Goal: Information Seeking & Learning: Find contact information

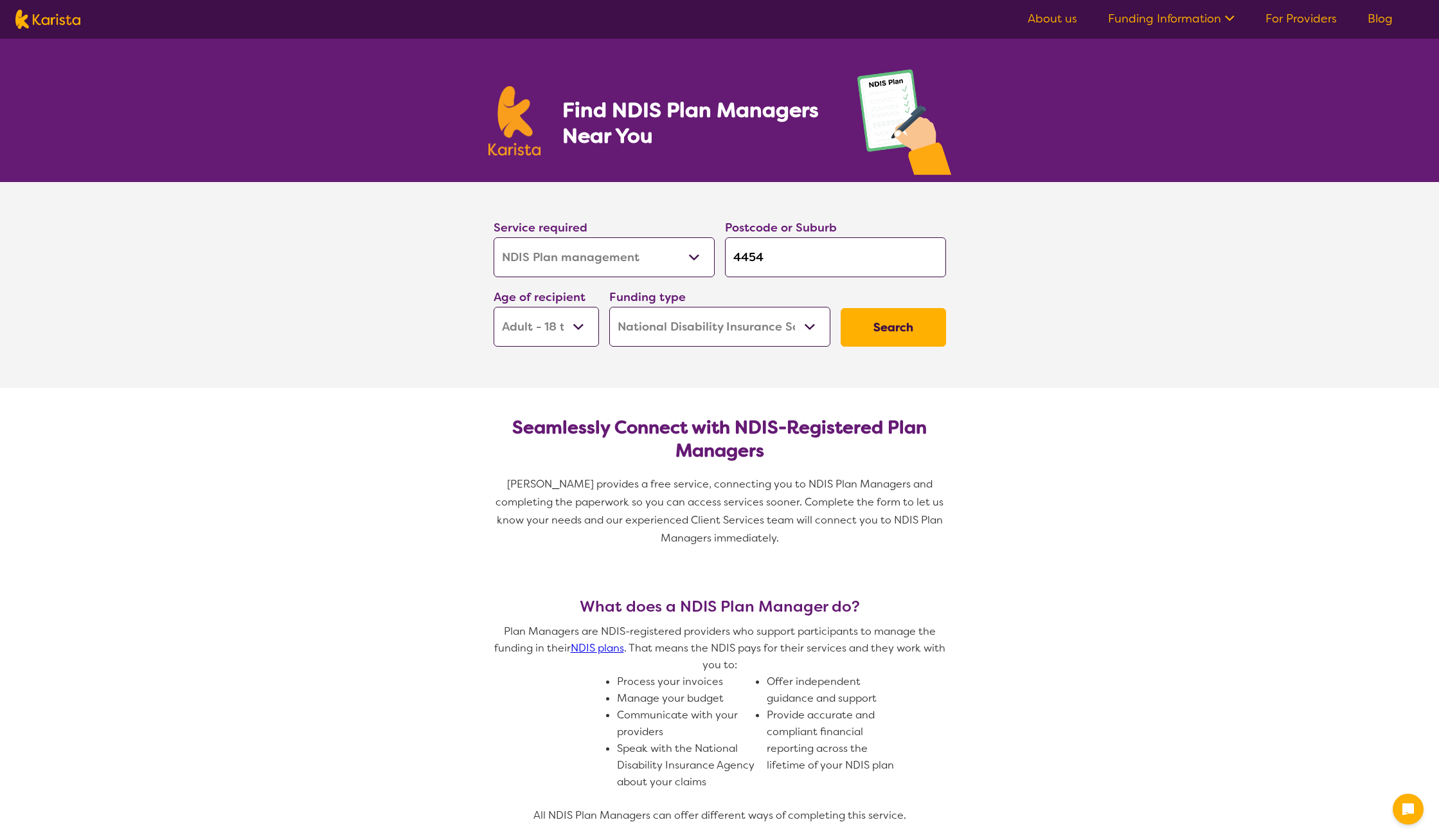
select select "NDIS Plan management"
select select "AD"
select select "NDIS"
select select "NDIS Plan management"
select select "AD"
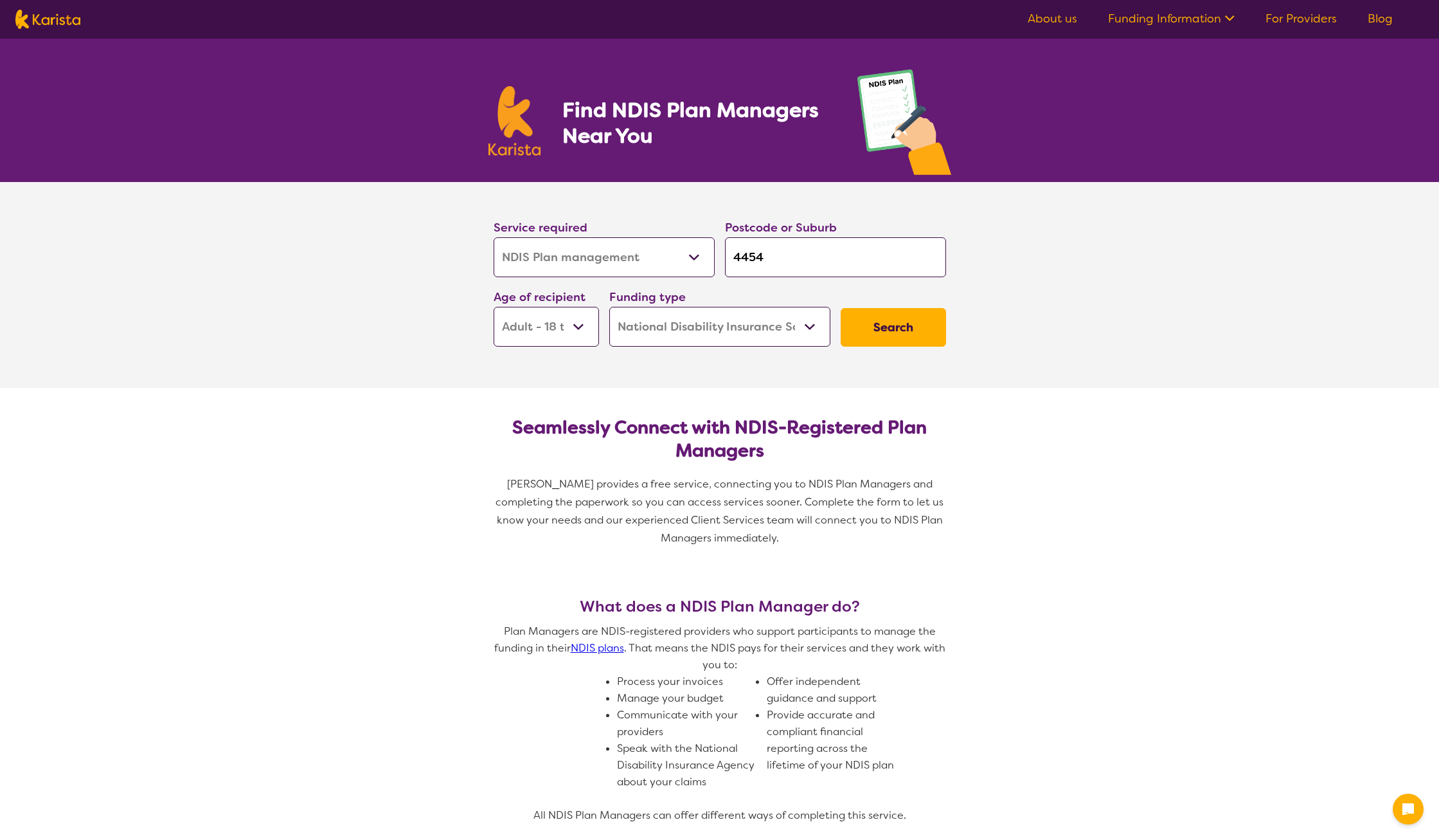
select select "NDIS"
click at [794, 258] on input "4454" at bounding box center [835, 257] width 221 height 40
drag, startPoint x: 756, startPoint y: 261, endPoint x: 721, endPoint y: 262, distance: 35.0
click at [721, 262] on div "Postcode or Suburb 4454" at bounding box center [836, 247] width 231 height 69
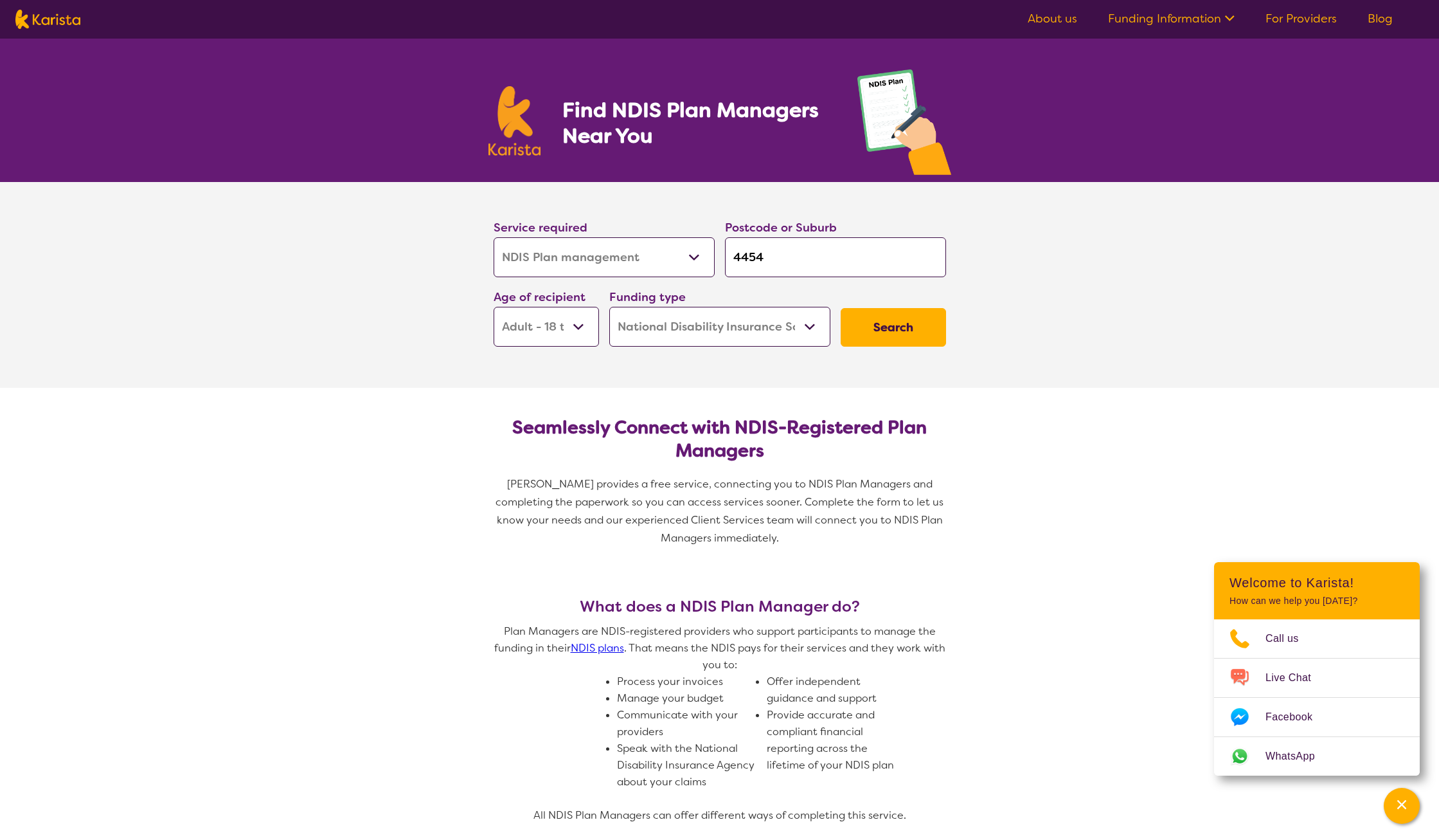
type input "2"
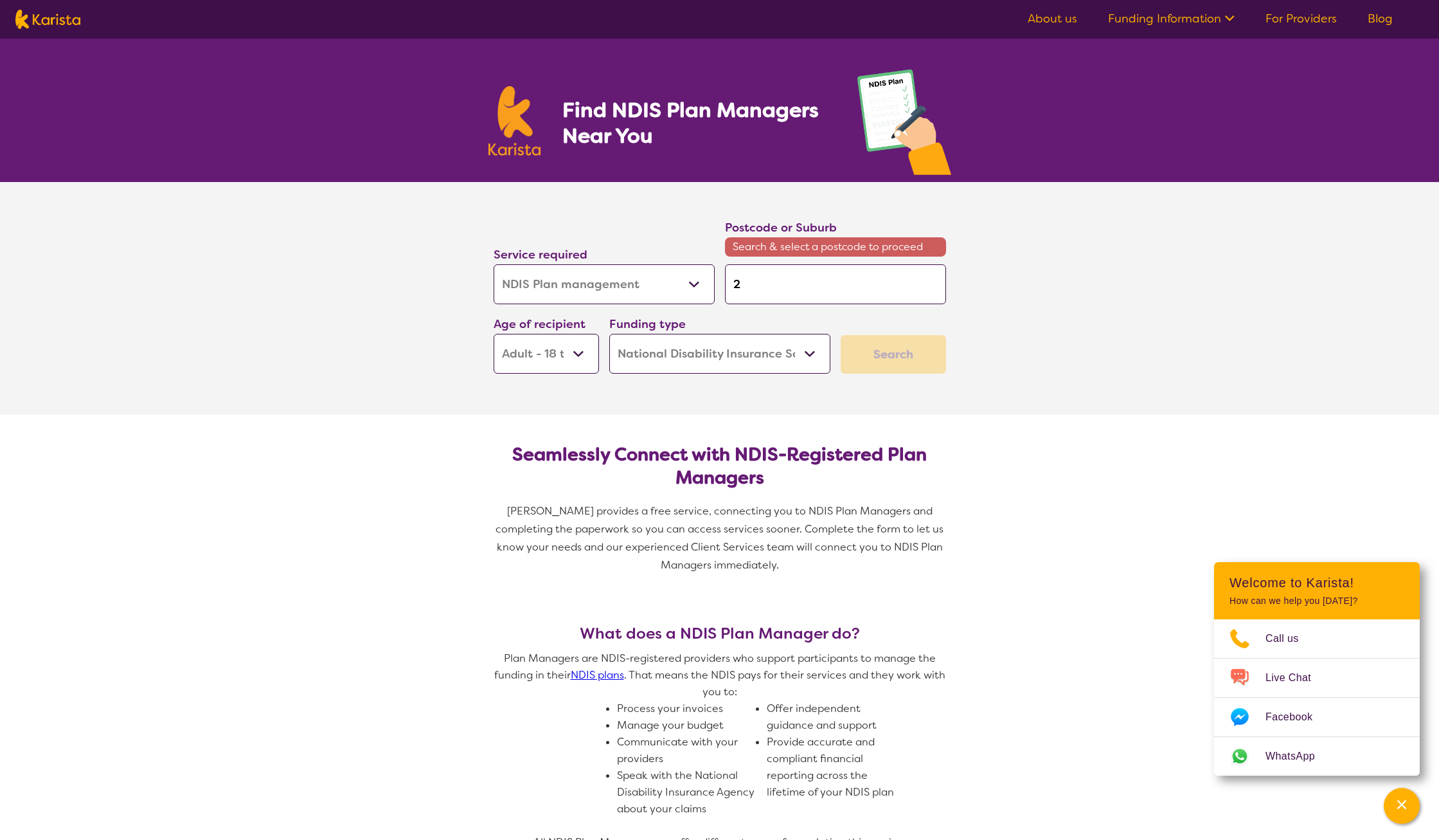
type input "24"
type input "244"
type input "2444"
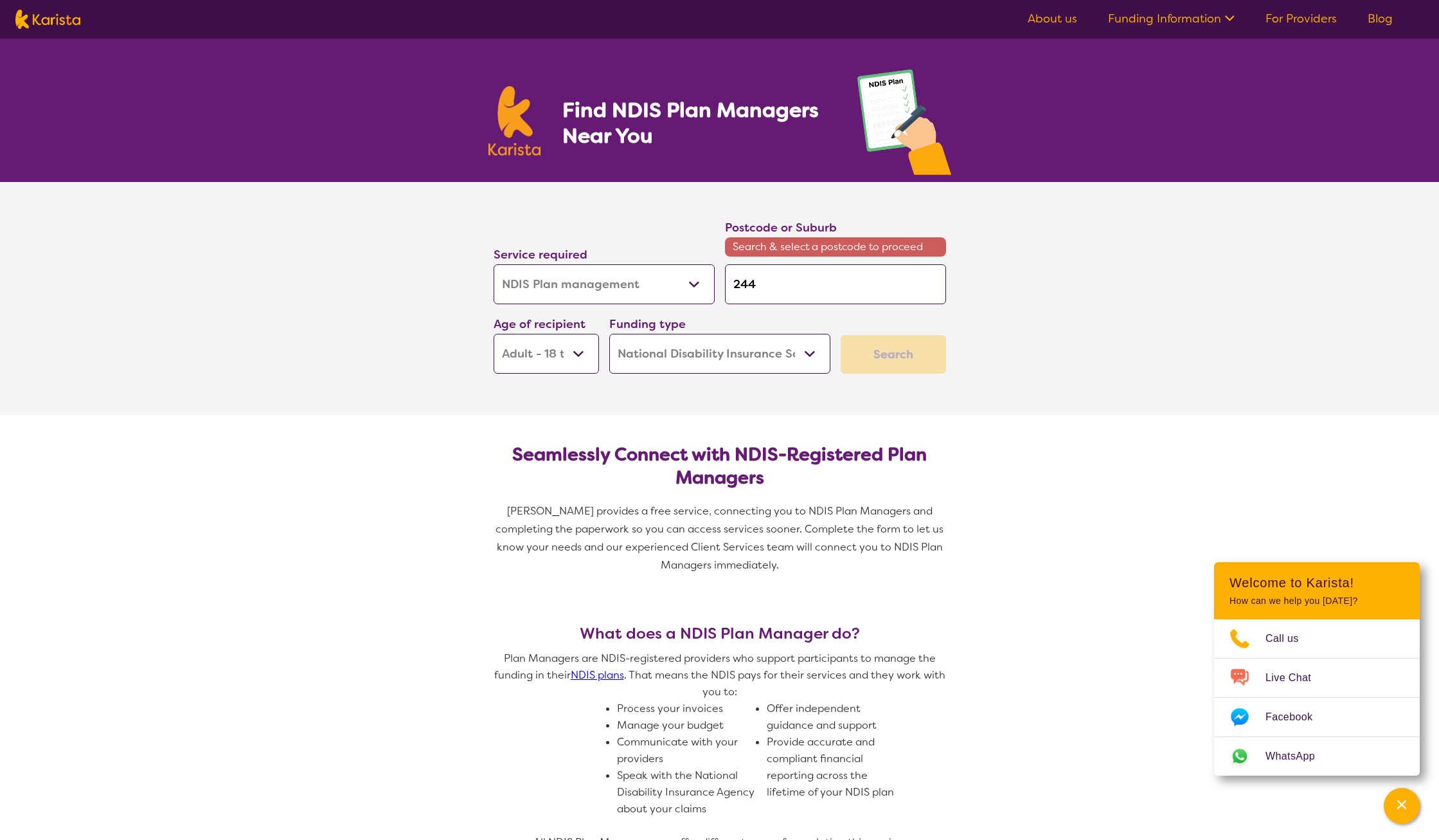
type input "2444"
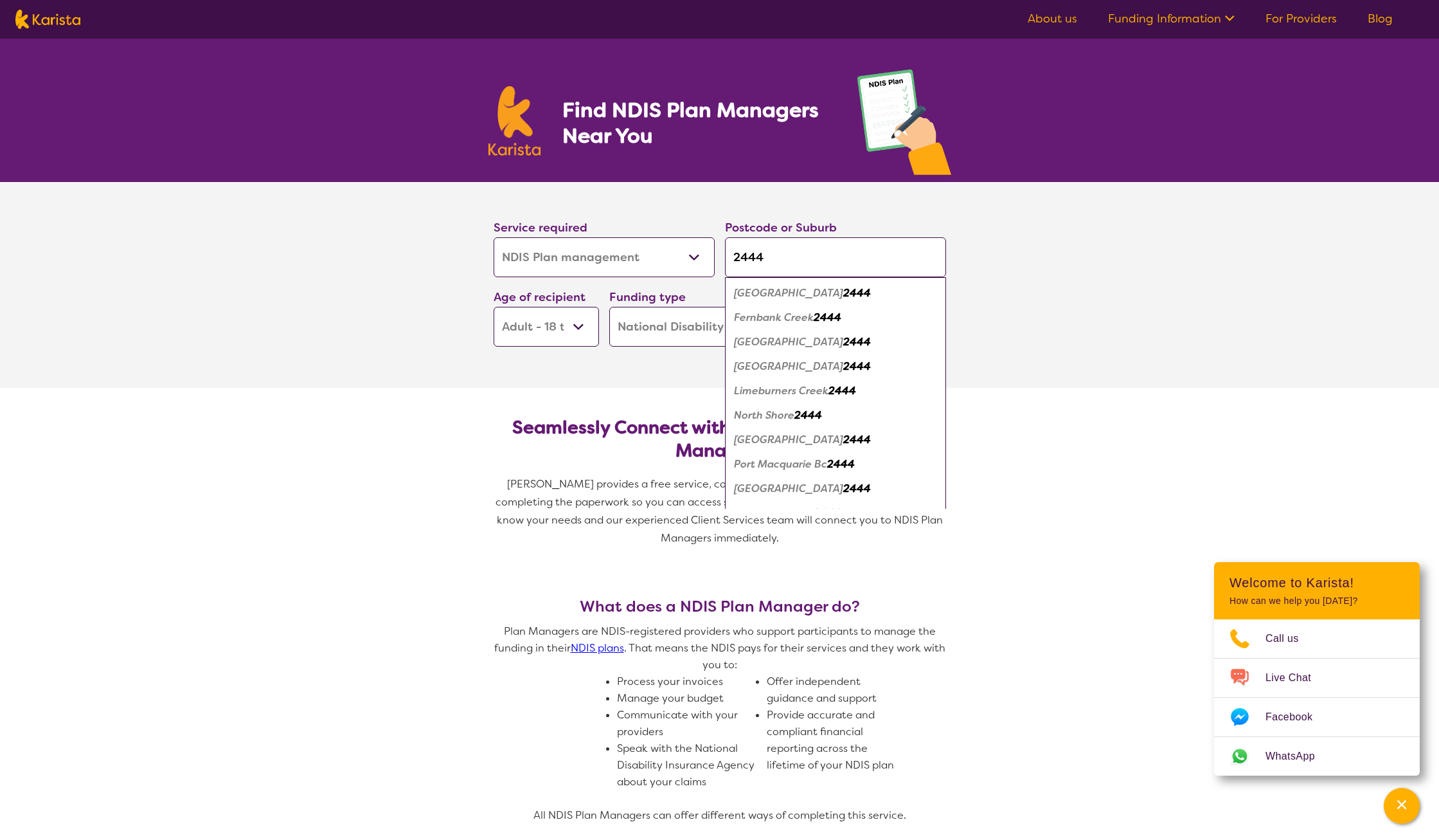
type input "2444"
click at [787, 440] on em "[GEOGRAPHIC_DATA]" at bounding box center [788, 439] width 109 height 14
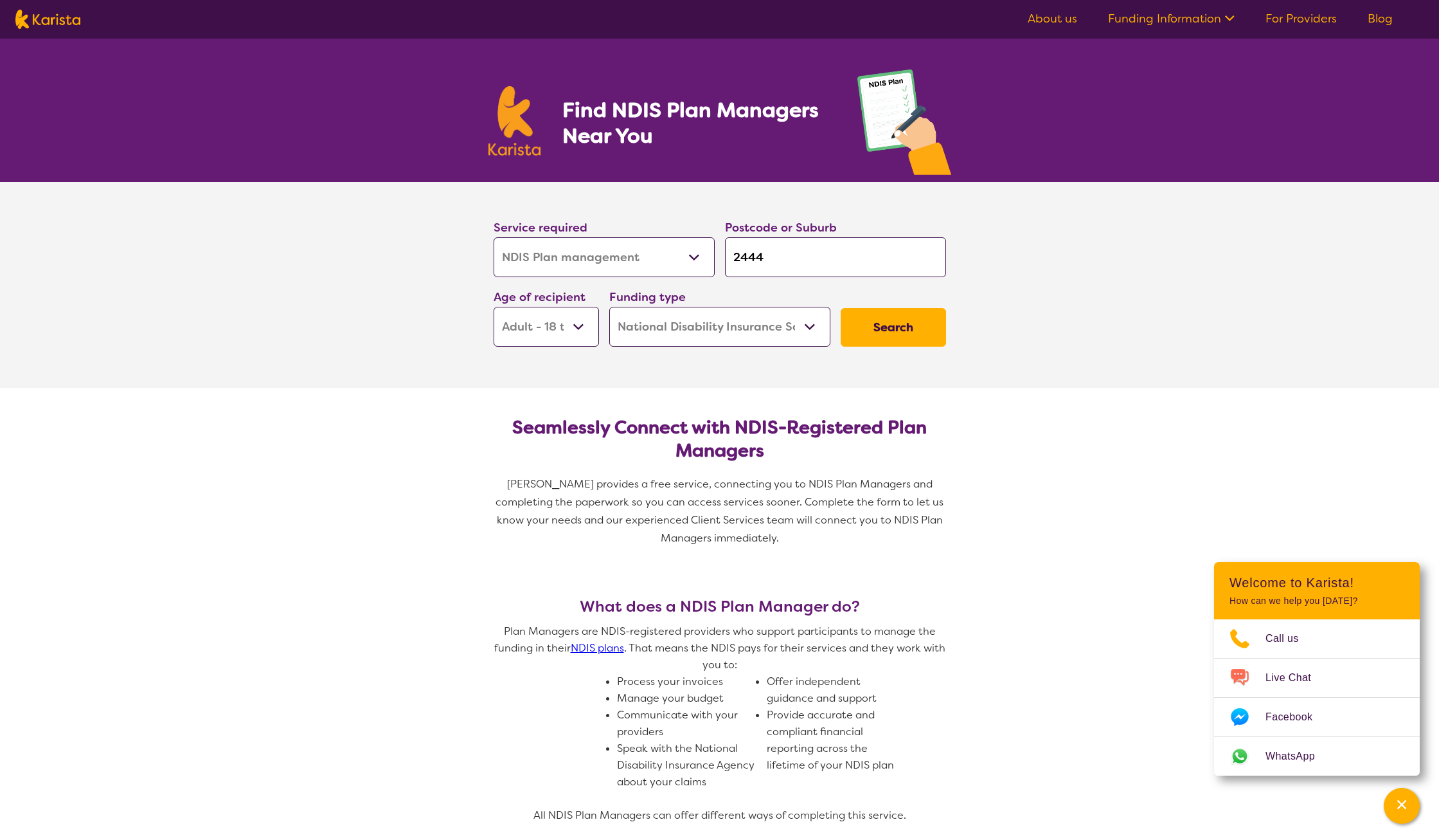
click at [903, 319] on button "Search" at bounding box center [893, 327] width 105 height 38
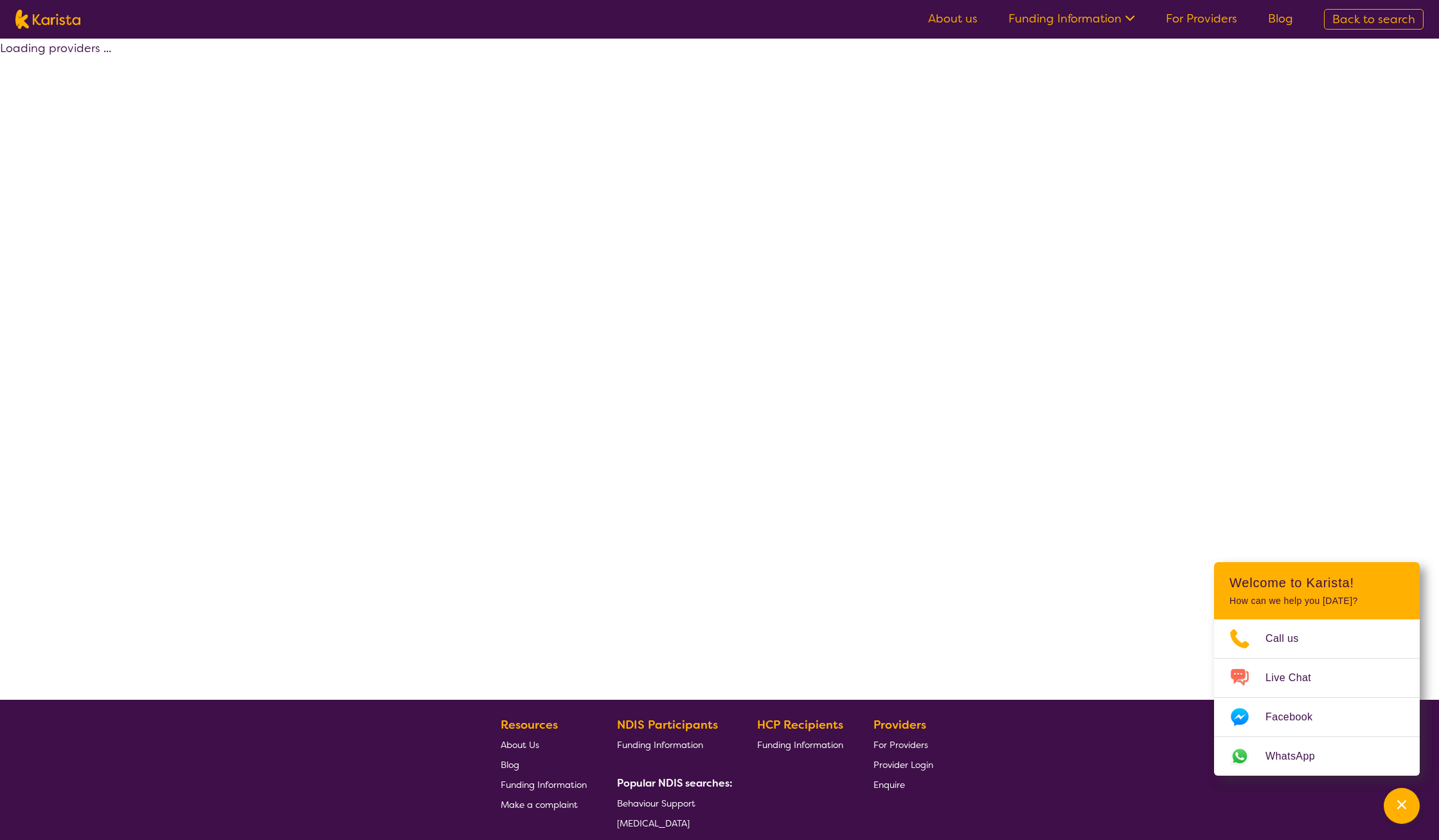
select select "by_score"
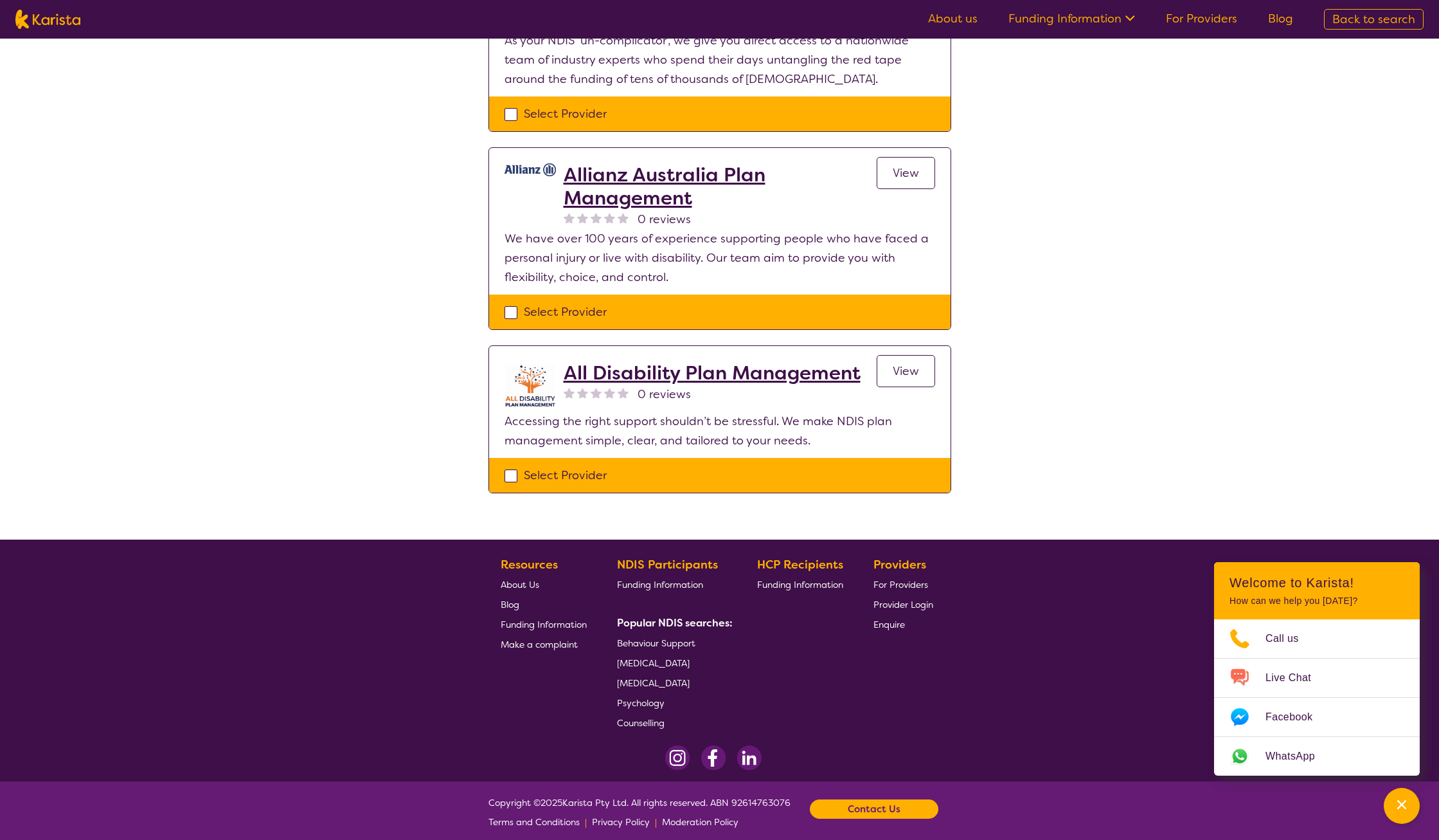
scroll to position [942, 0]
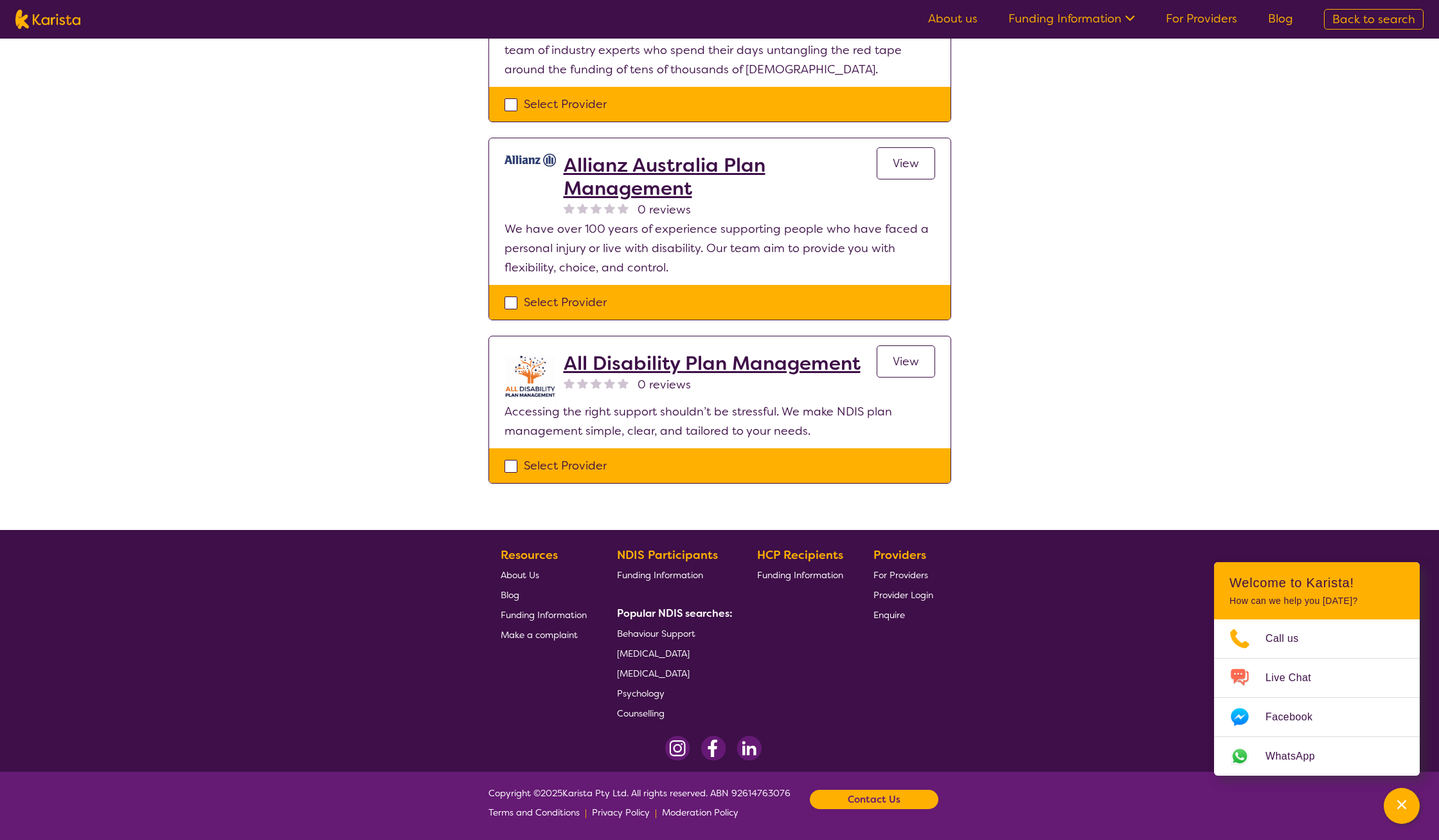
click at [701, 370] on h2 "All Disability Plan Management" at bounding box center [712, 363] width 297 height 23
